Goal: Check status: Check status

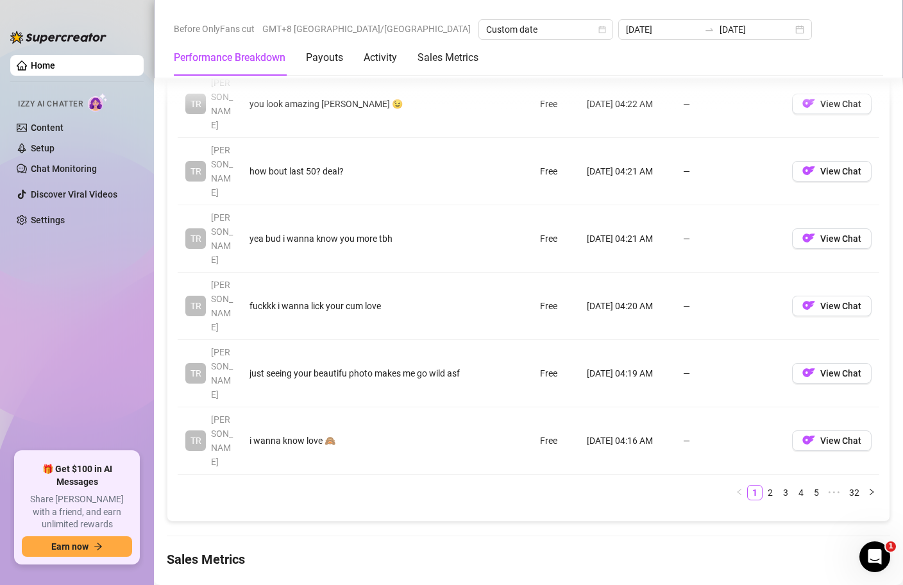
scroll to position [409, 0]
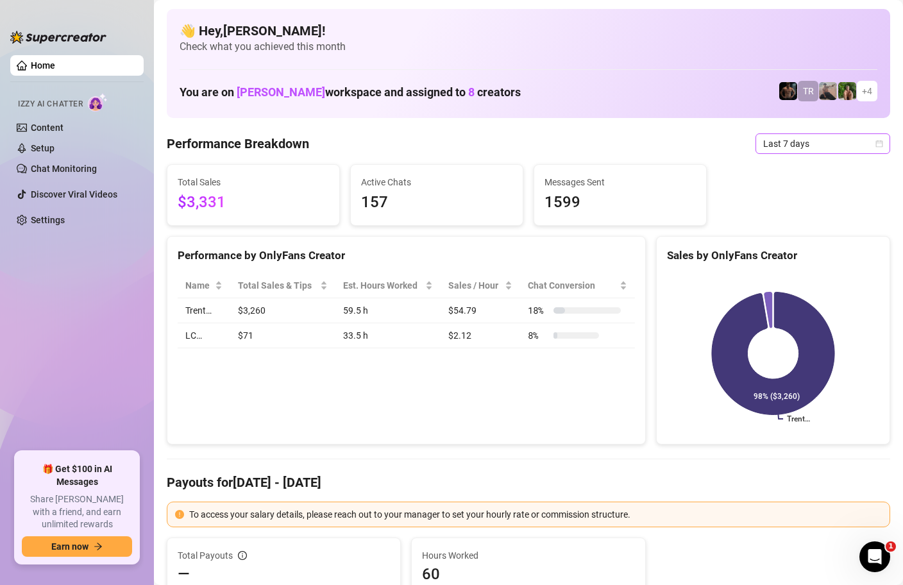
click at [885, 144] on div "Last 7 days" at bounding box center [823, 143] width 135 height 21
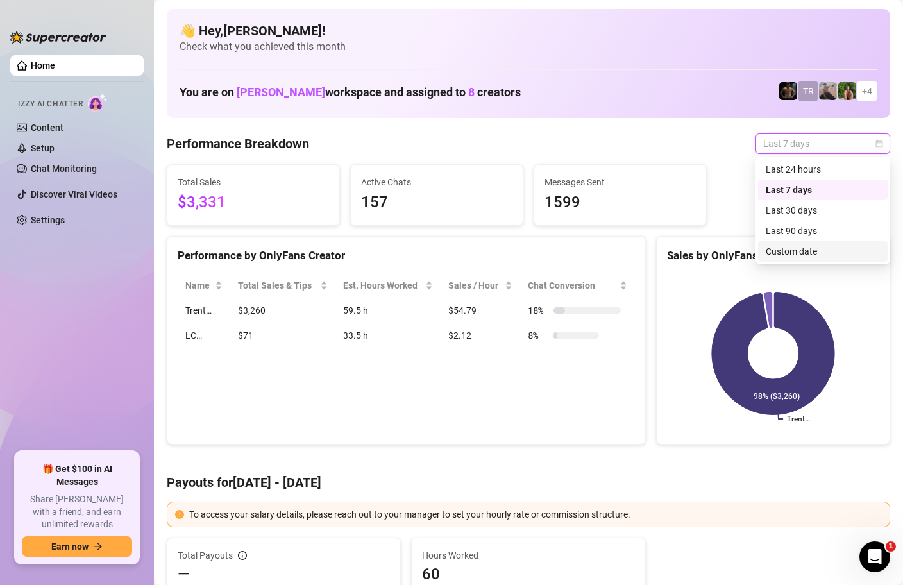
click at [814, 256] on div "Custom date" at bounding box center [823, 251] width 114 height 14
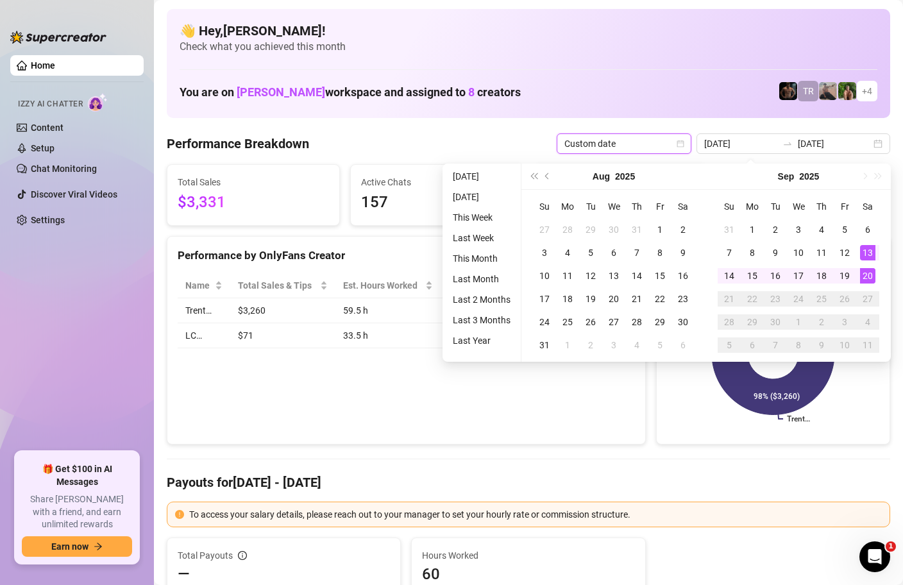
type input "[DATE]"
click at [867, 271] on div "20" at bounding box center [867, 275] width 15 height 15
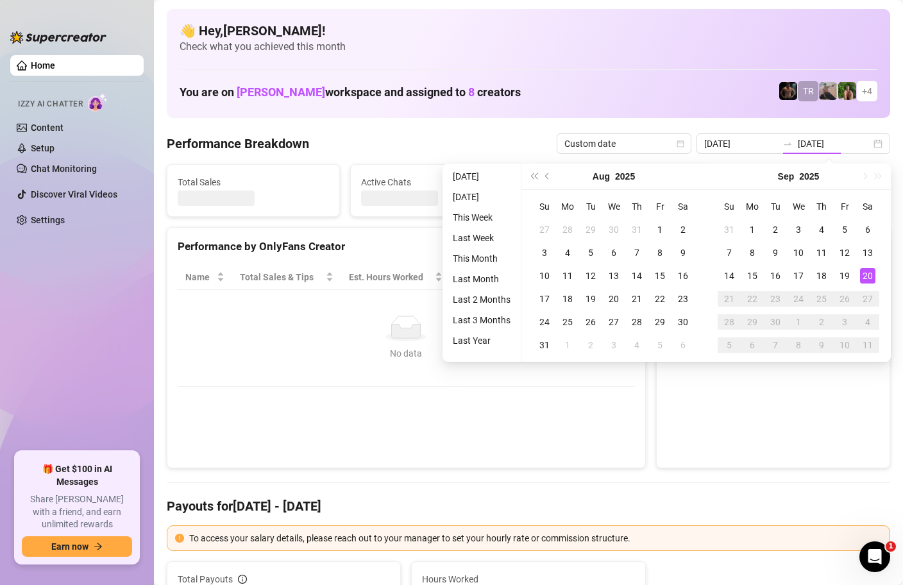
type input "[DATE]"
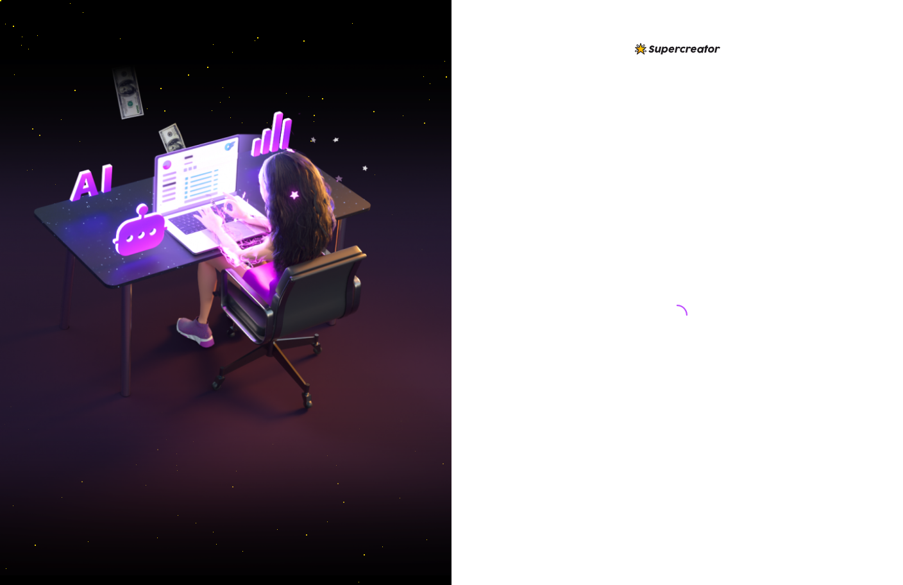
click at [582, 28] on div at bounding box center [678, 292] width 452 height 585
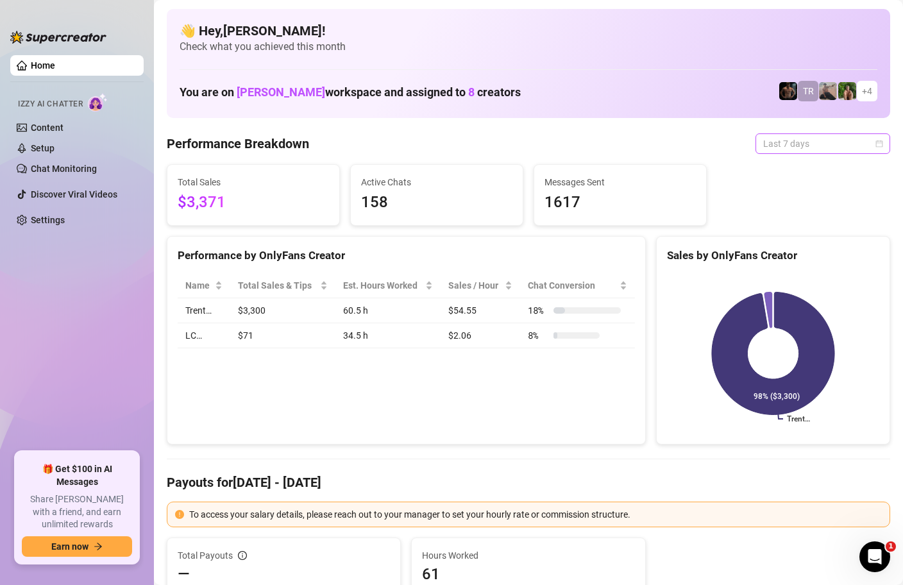
click at [842, 143] on span "Last 7 days" at bounding box center [822, 143] width 119 height 19
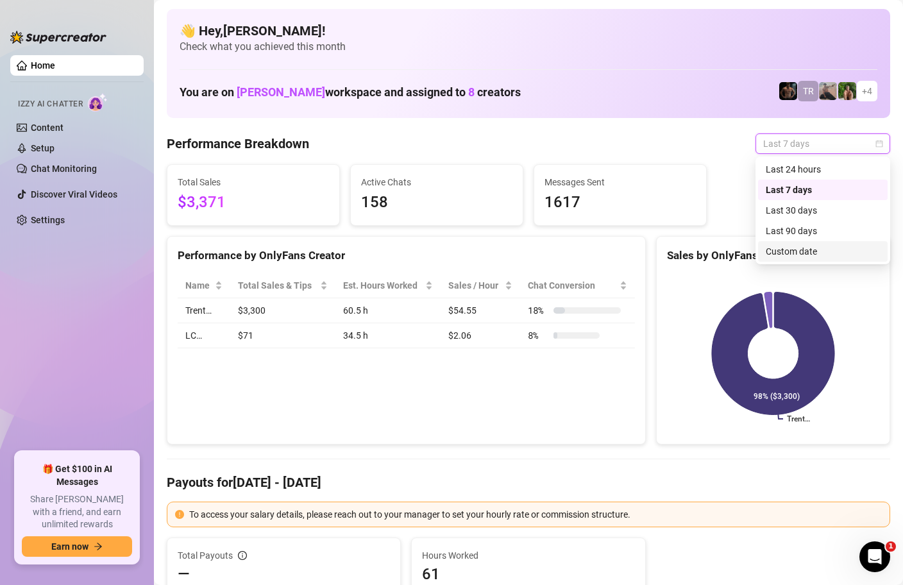
click at [792, 251] on div "Custom date" at bounding box center [823, 251] width 114 height 14
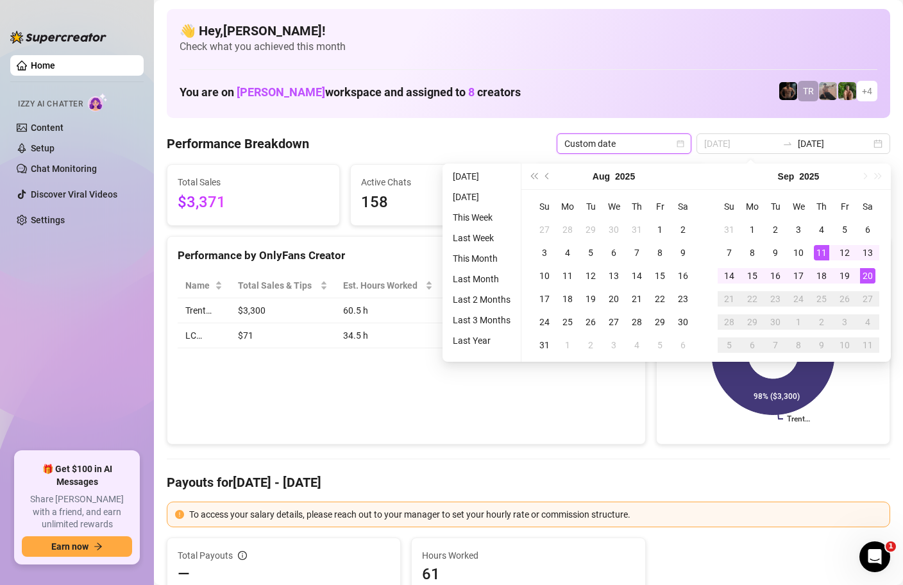
type input "[DATE]"
click at [874, 279] on div "20" at bounding box center [867, 275] width 15 height 15
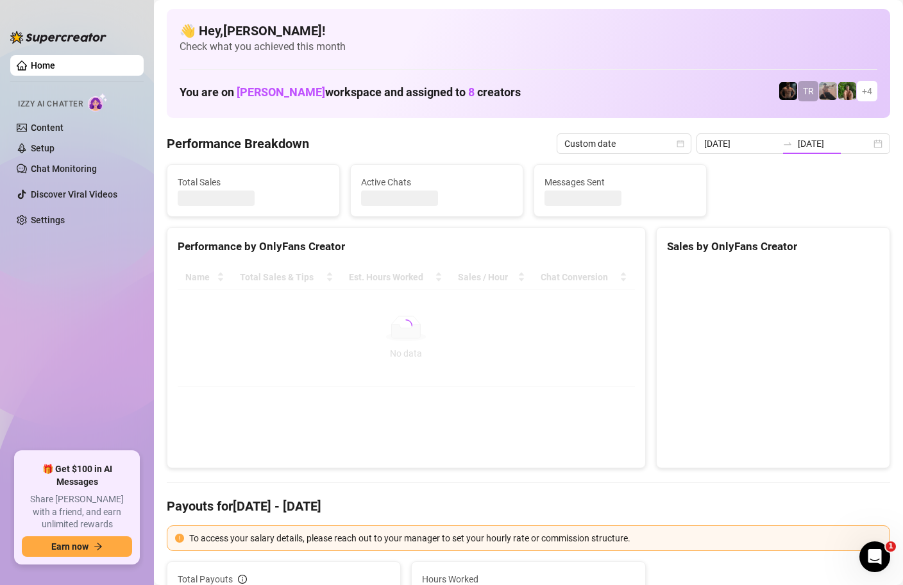
type input "[DATE]"
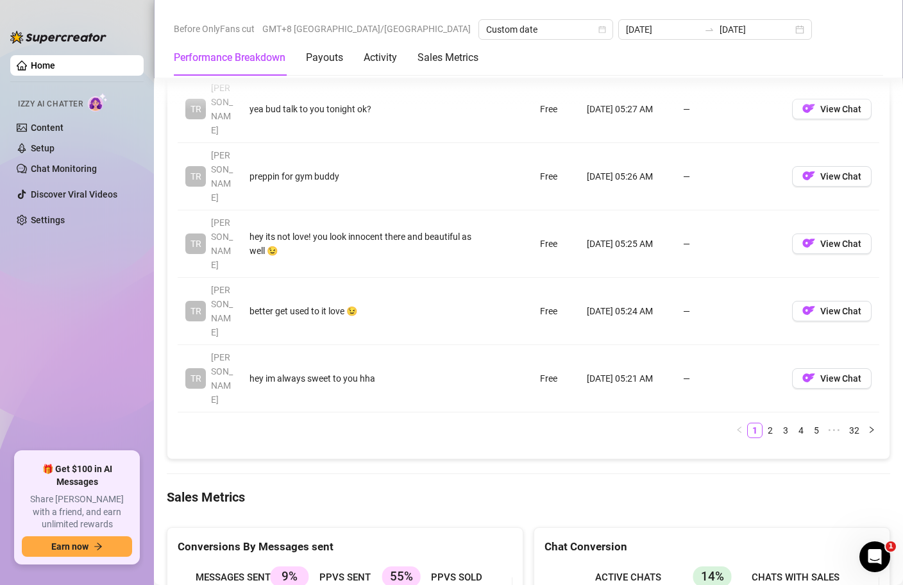
scroll to position [1567, 0]
